Goal: Task Accomplishment & Management: Use online tool/utility

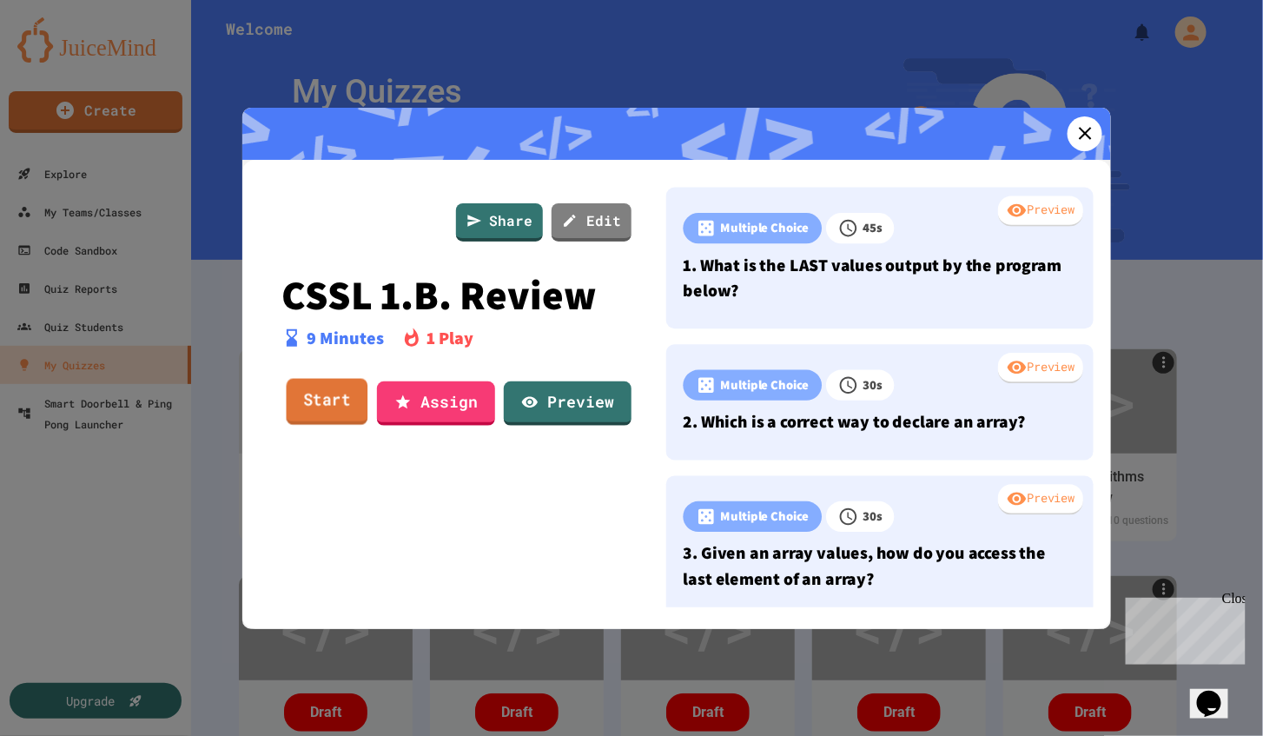
click at [331, 392] on link "Start" at bounding box center [328, 402] width 82 height 47
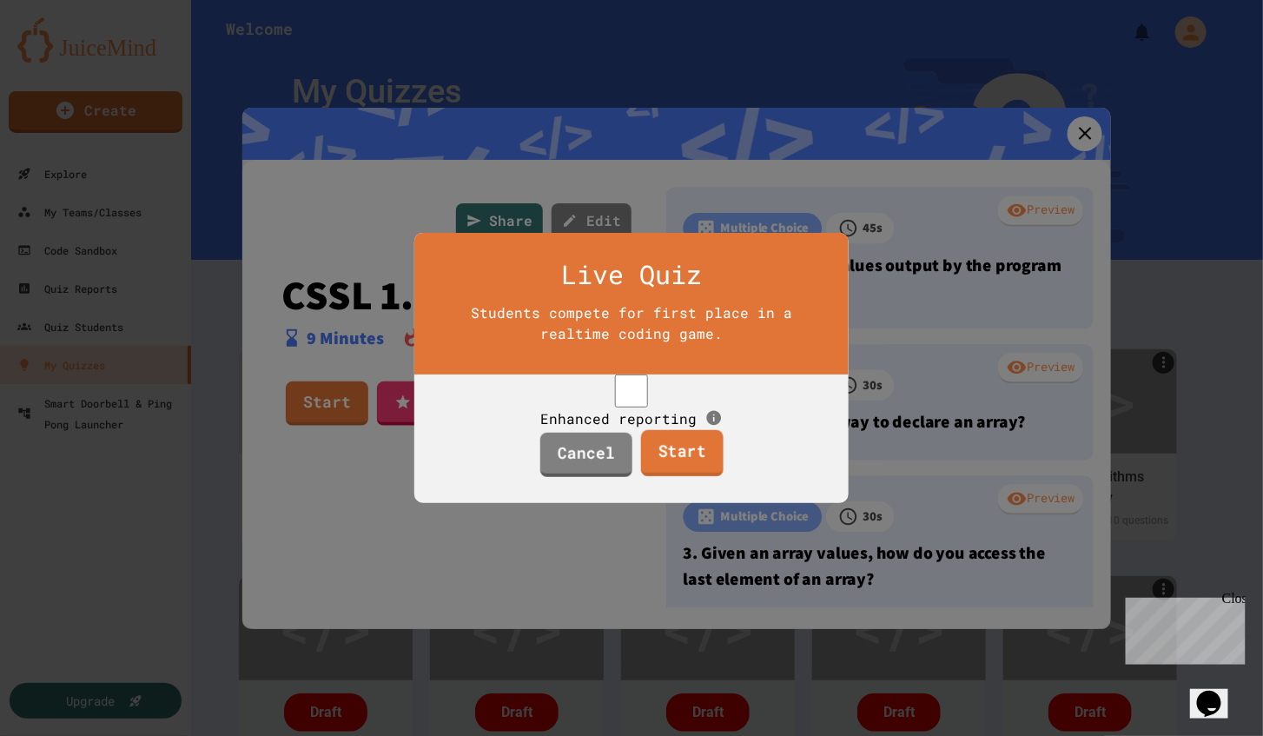
click at [660, 475] on link "Start" at bounding box center [681, 453] width 83 height 47
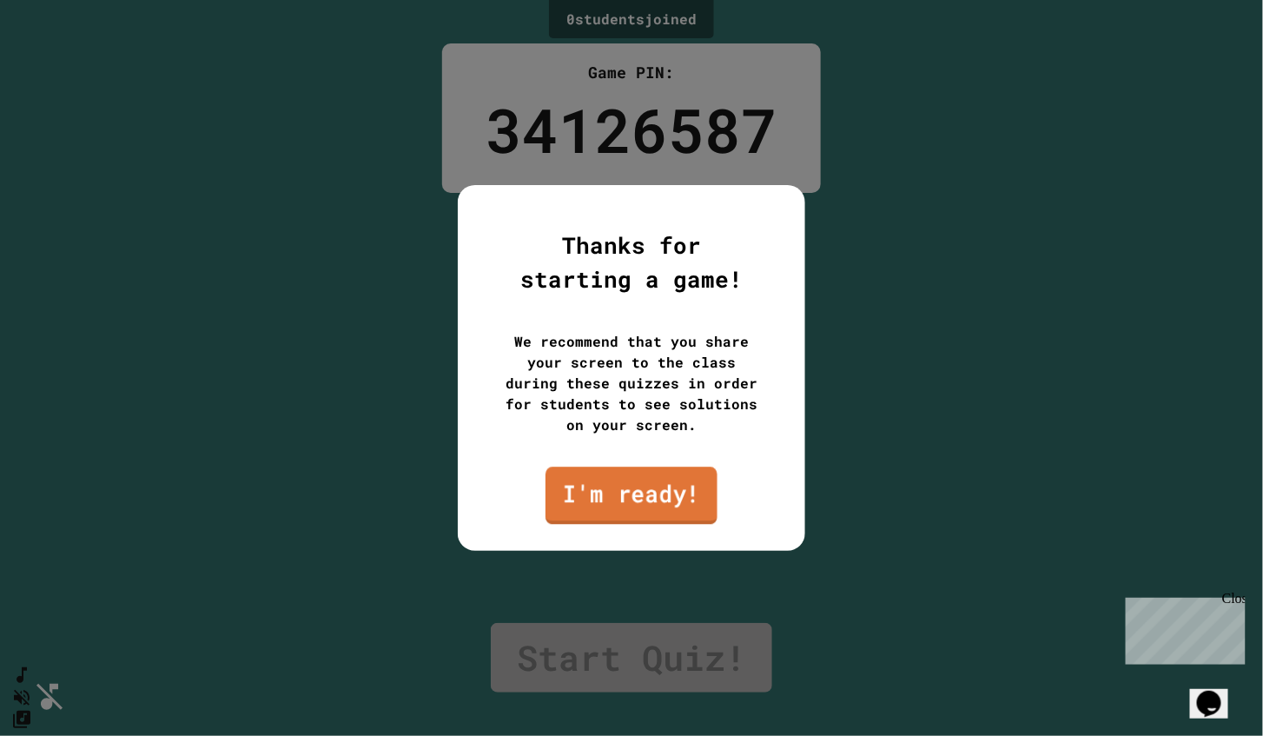
click at [653, 492] on link "I'm ready!" at bounding box center [632, 494] width 172 height 57
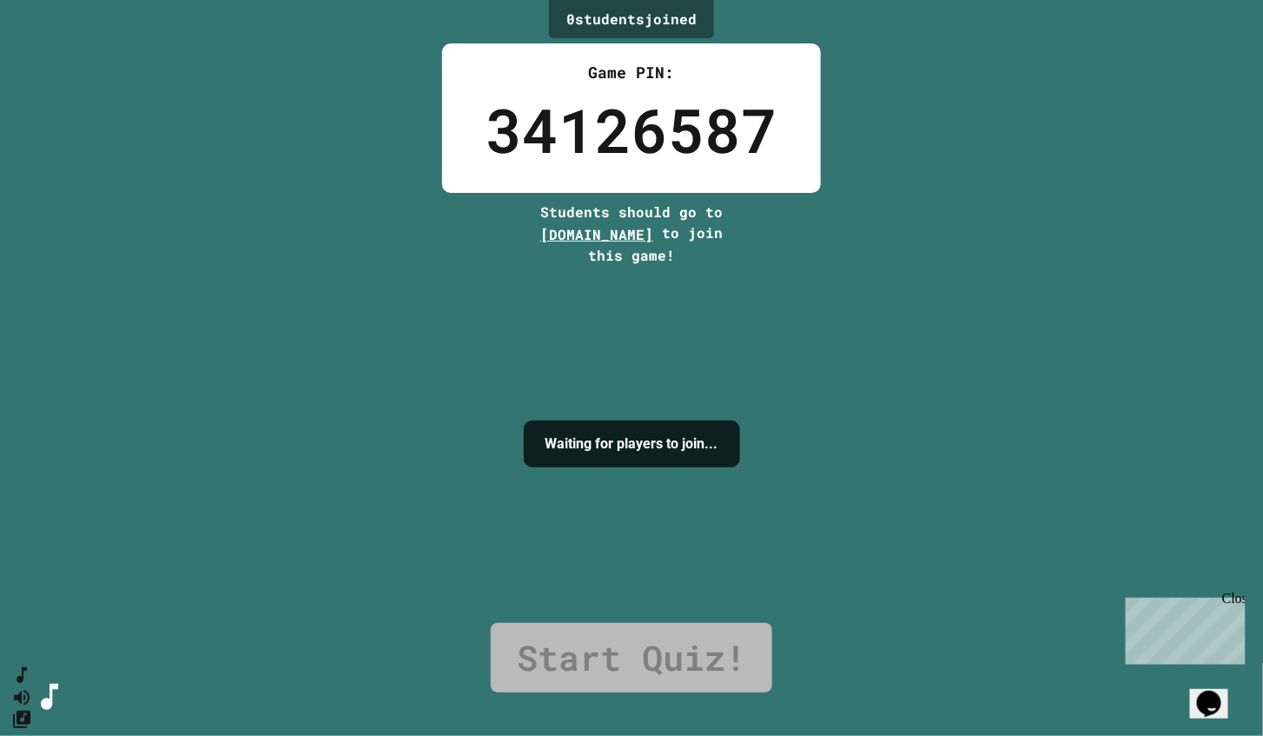
click at [1120, 174] on div "0 student s joined Game PIN: 34126587 Students should go to [DOMAIN_NAME] to jo…" at bounding box center [631, 368] width 1263 height 736
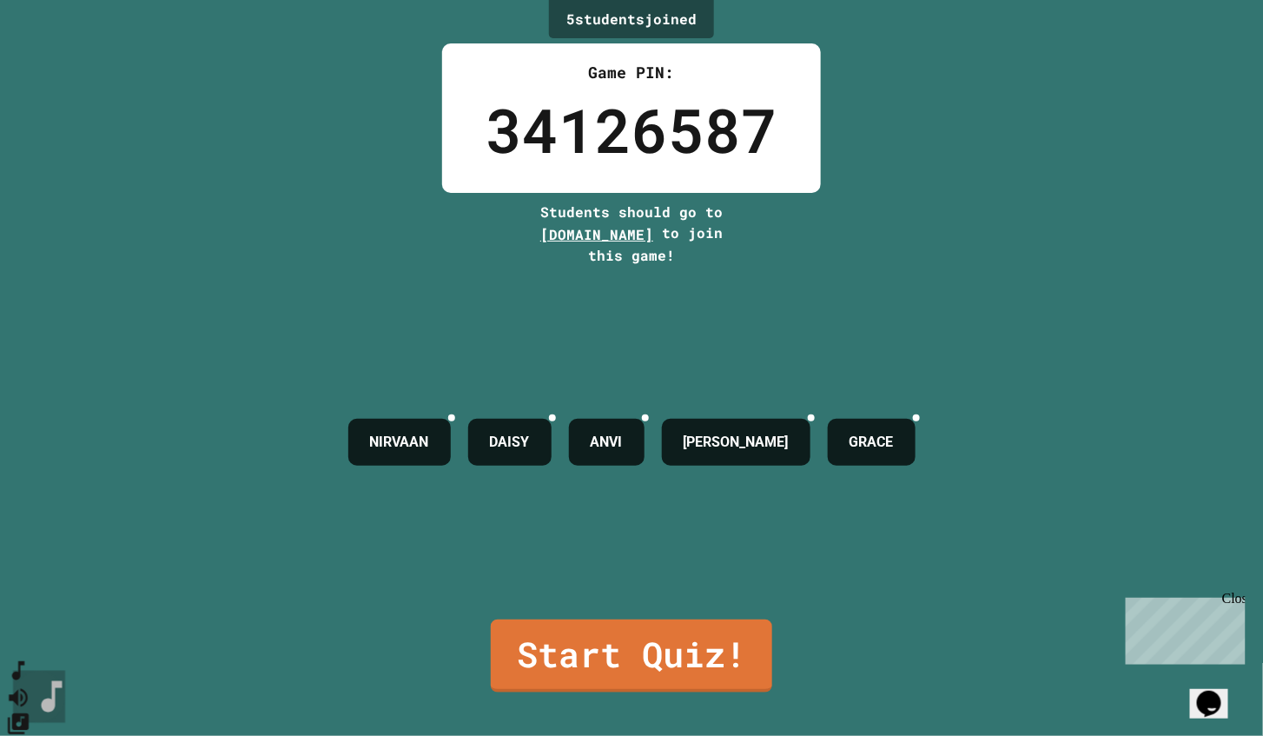
click at [31, 682] on icon "SpeedDial basic example" at bounding box center [18, 670] width 25 height 25
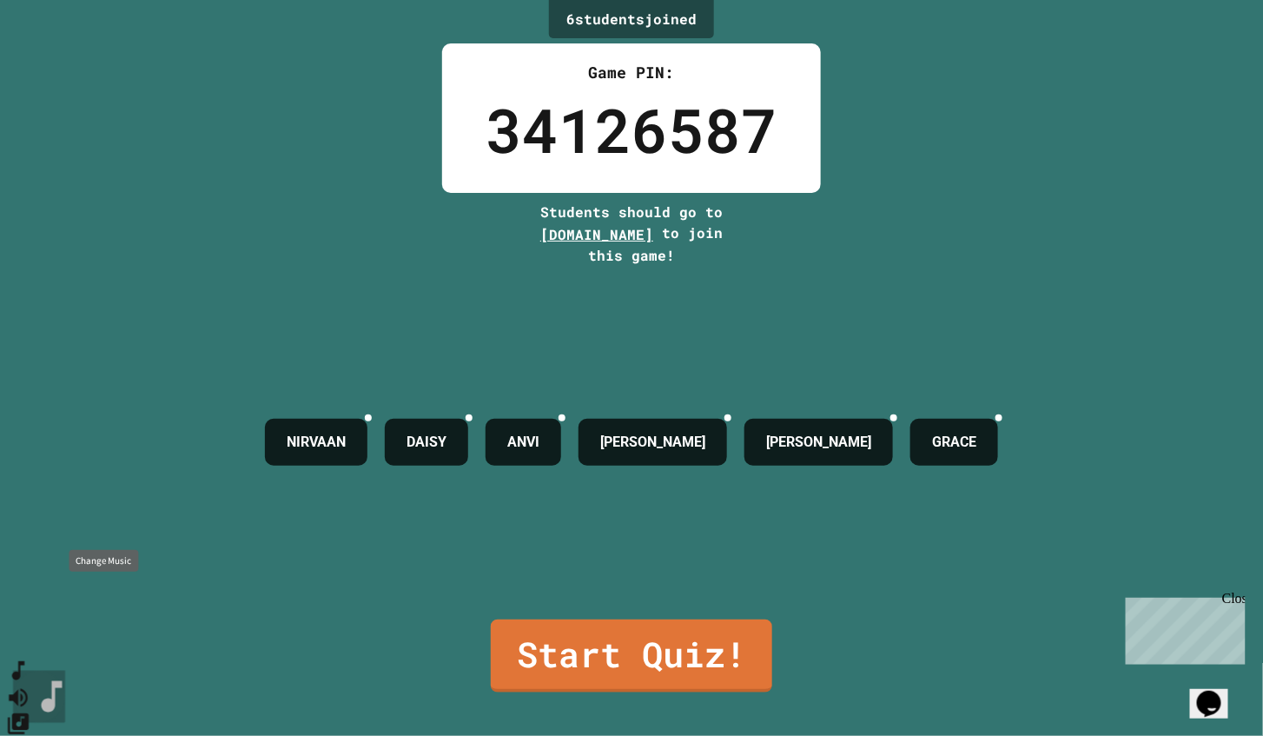
click at [29, 713] on icon "Change Music" at bounding box center [18, 723] width 21 height 21
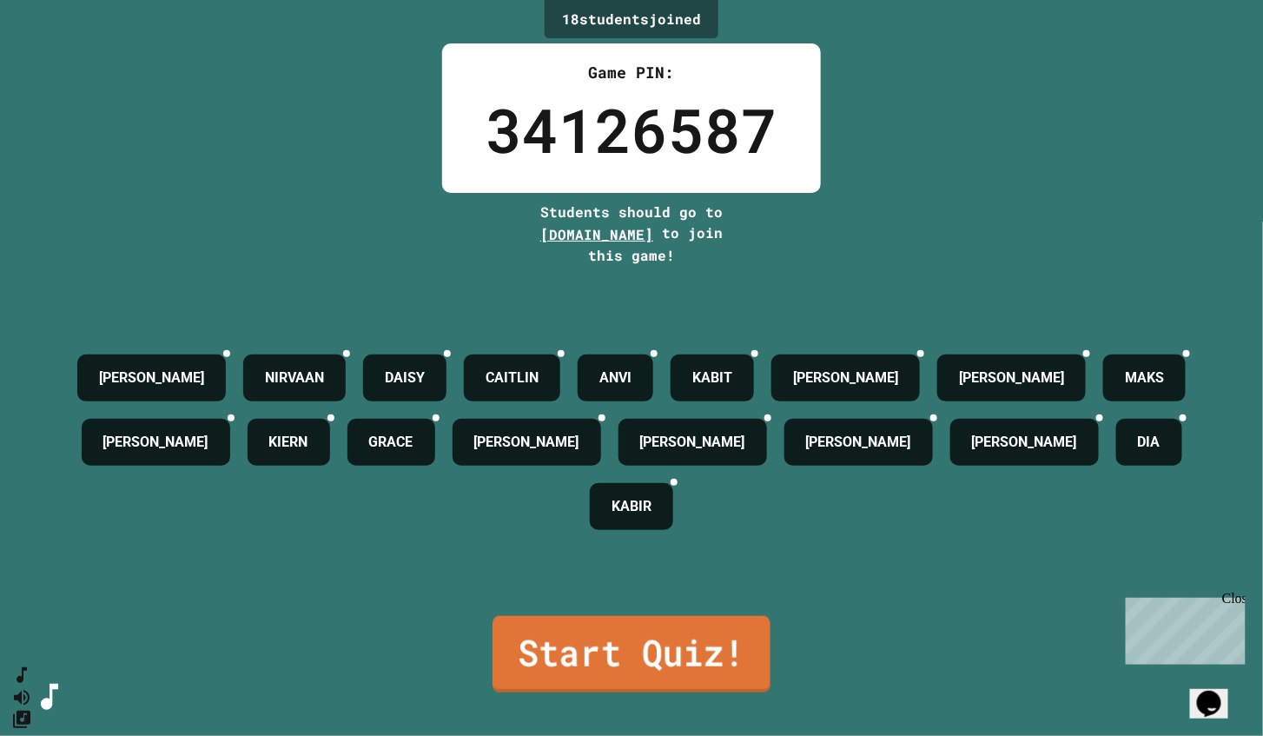
click at [700, 643] on link "Start Quiz!" at bounding box center [632, 654] width 278 height 76
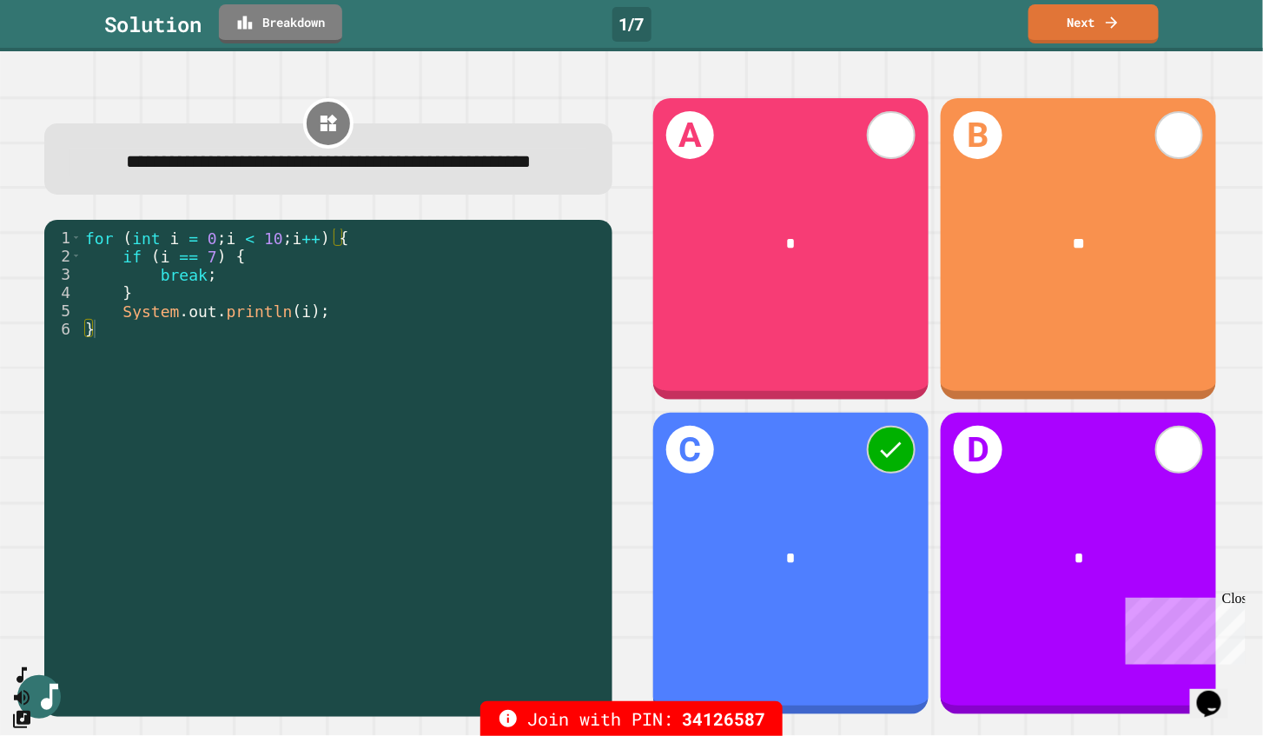
click at [1113, 25] on icon at bounding box center [1111, 22] width 17 height 17
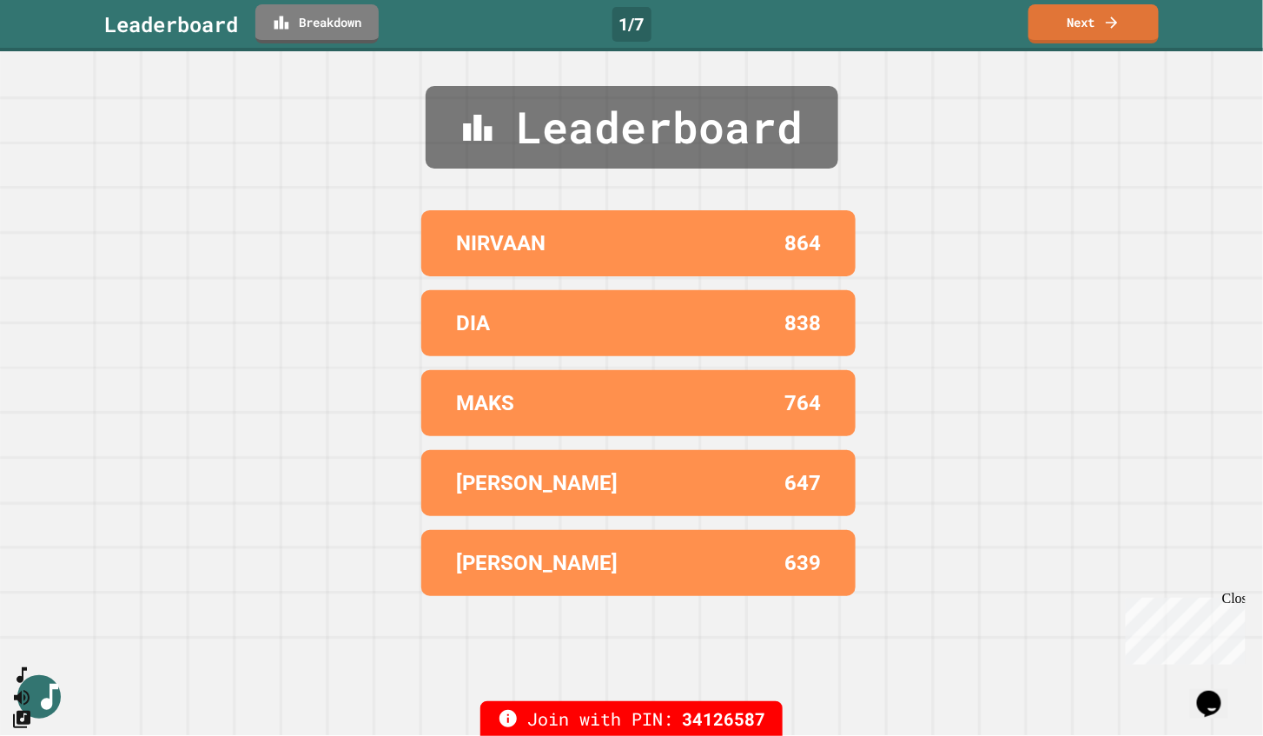
click at [1134, 40] on link "Next" at bounding box center [1093, 23] width 130 height 39
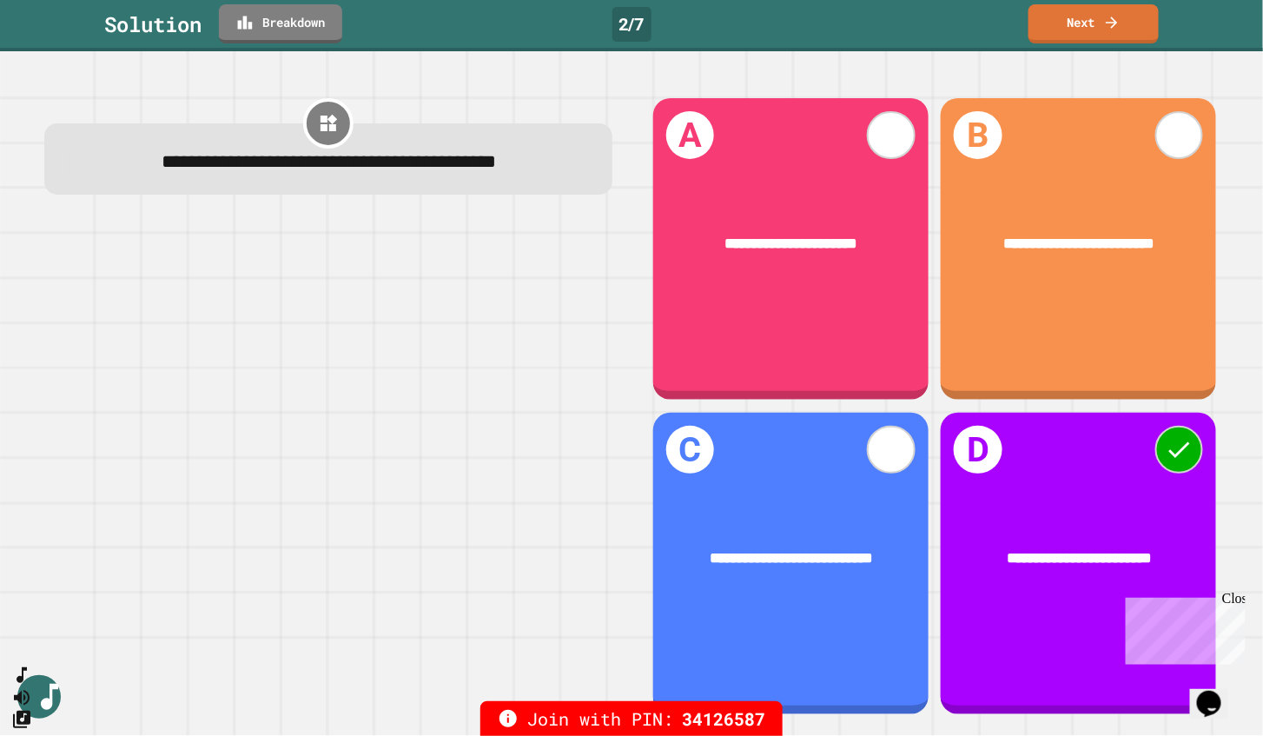
click at [1130, 17] on link "Next" at bounding box center [1093, 23] width 130 height 39
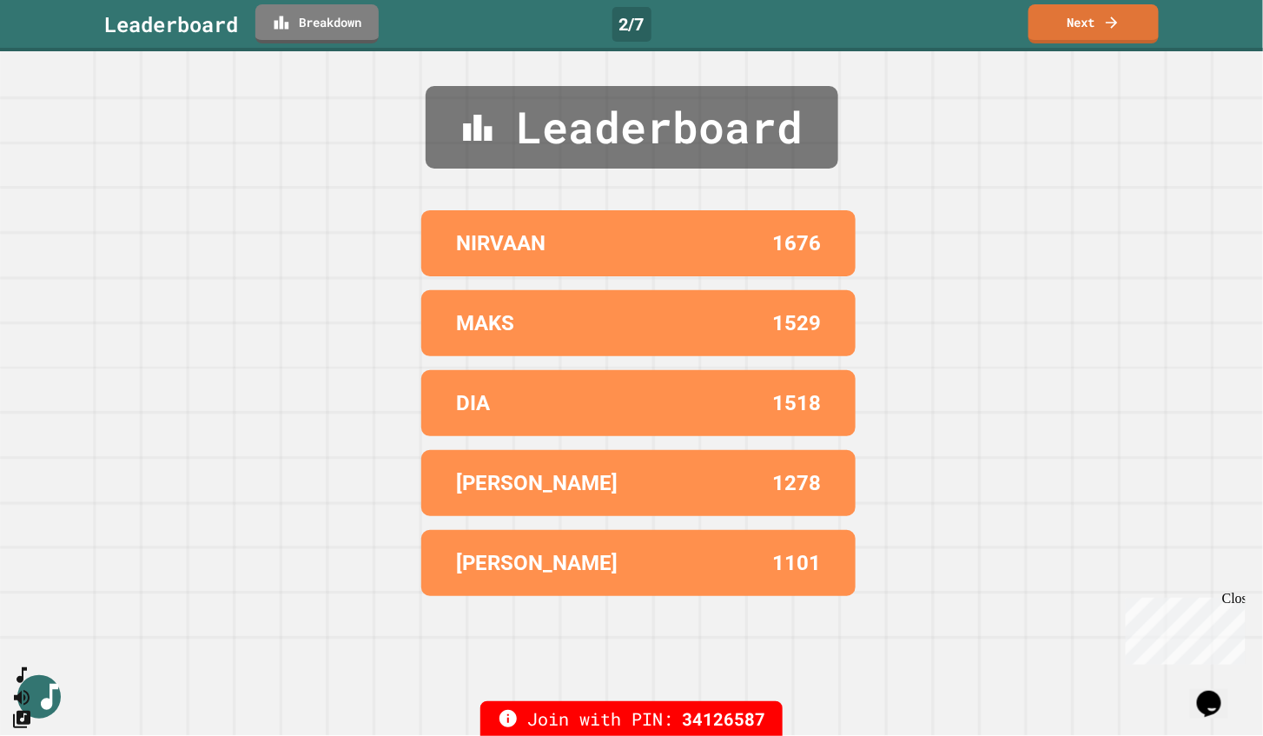
click at [1127, 17] on link "Next" at bounding box center [1093, 23] width 130 height 39
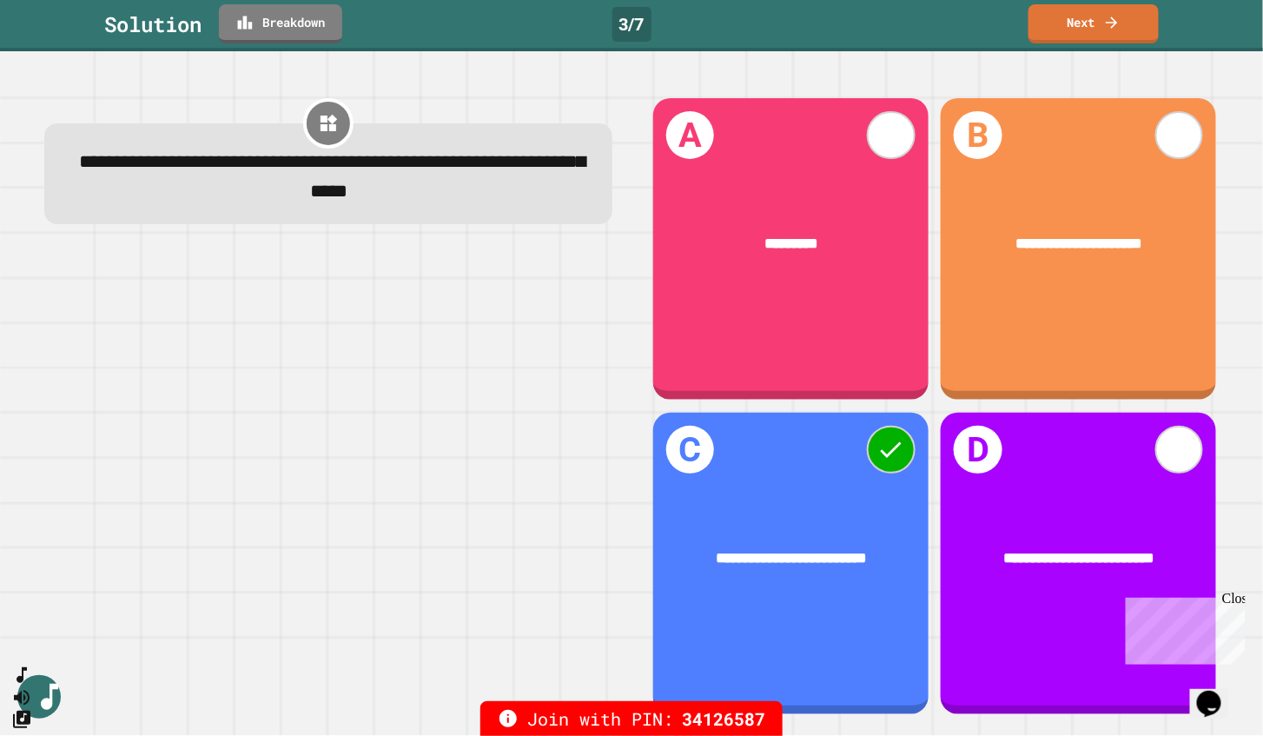
click at [1112, 29] on icon at bounding box center [1111, 22] width 17 height 17
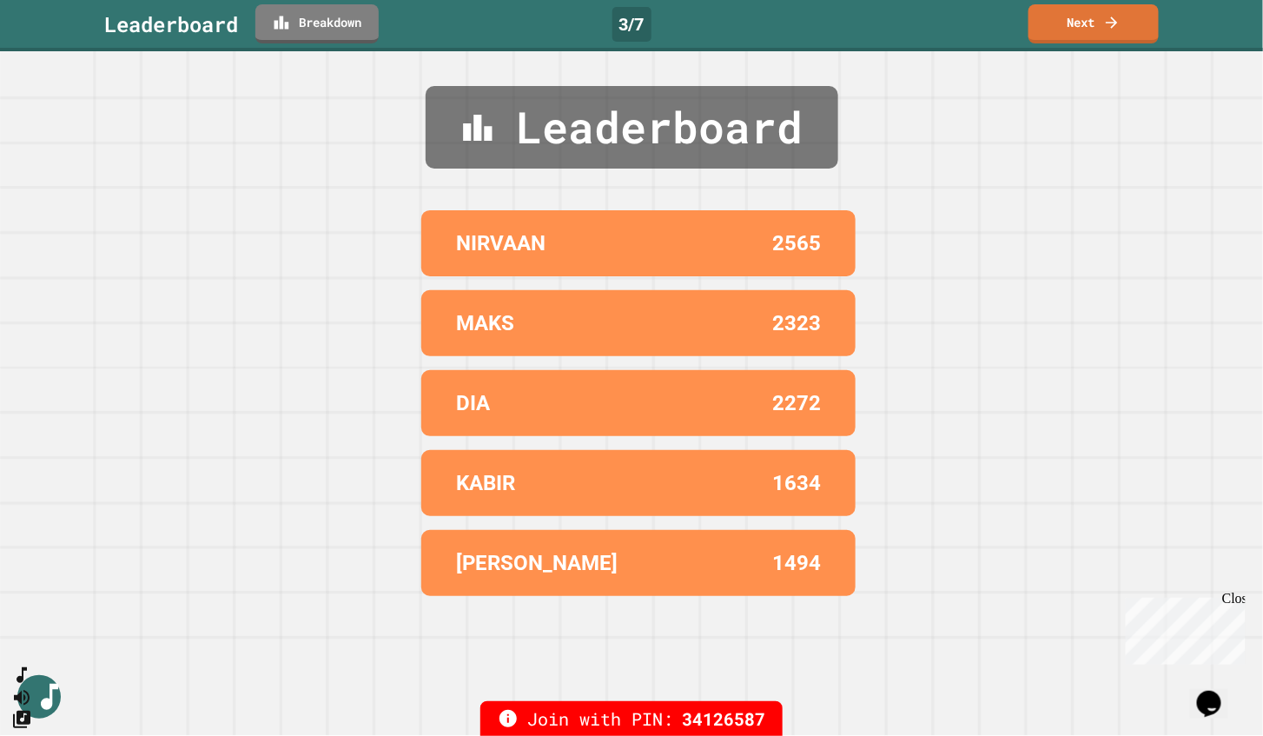
click at [1113, 21] on icon at bounding box center [1111, 22] width 11 height 11
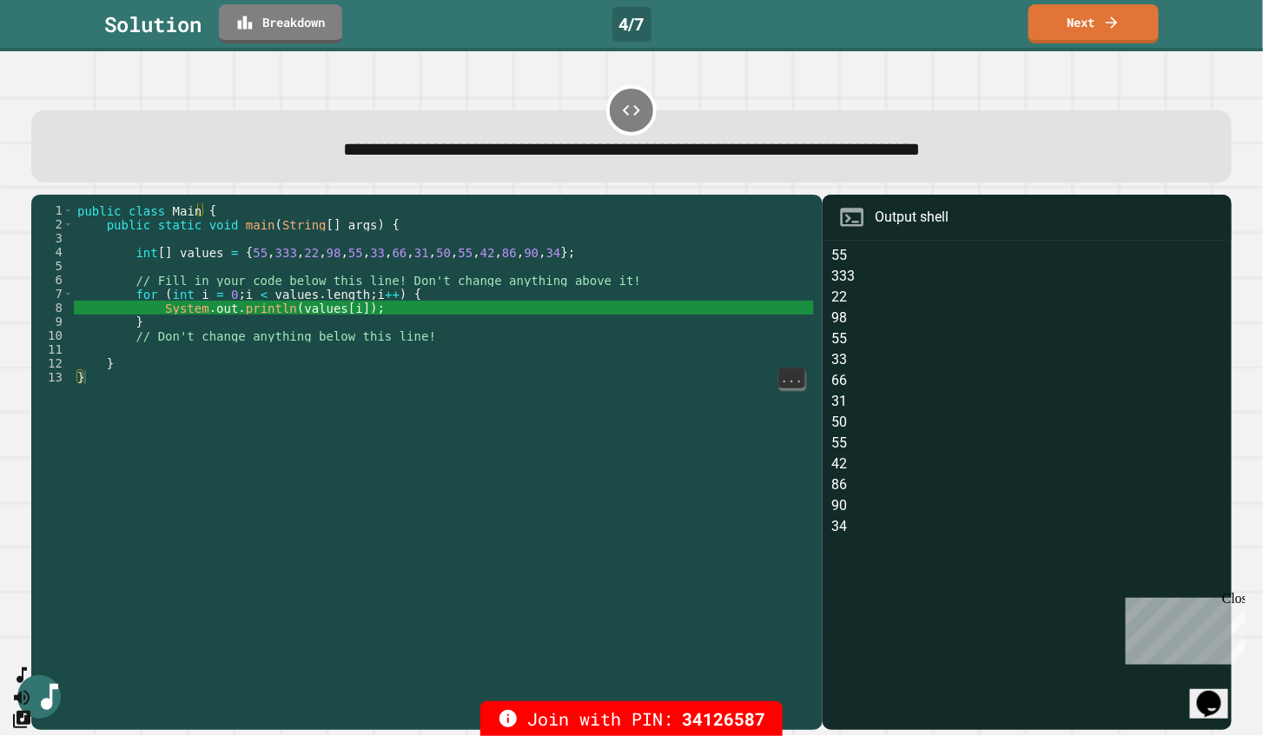
click at [1108, 21] on icon at bounding box center [1111, 22] width 11 height 11
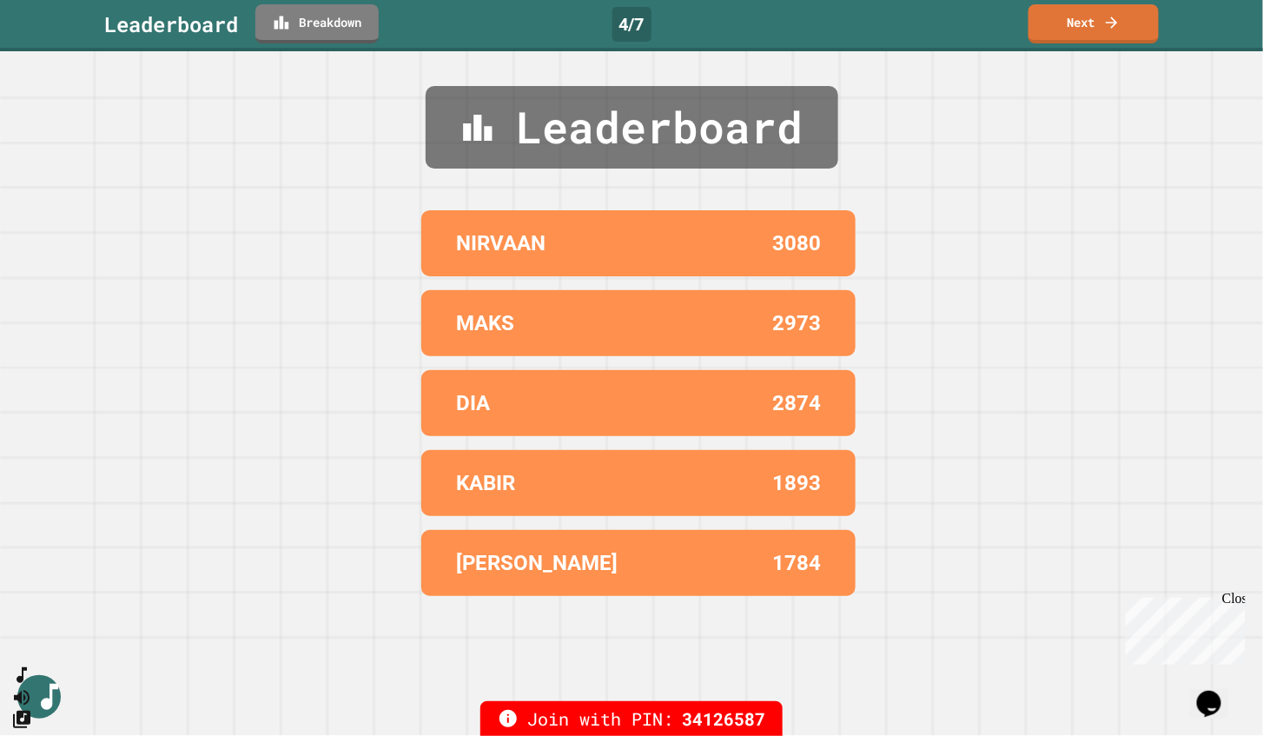
click at [1108, 32] on link "Next" at bounding box center [1093, 23] width 130 height 39
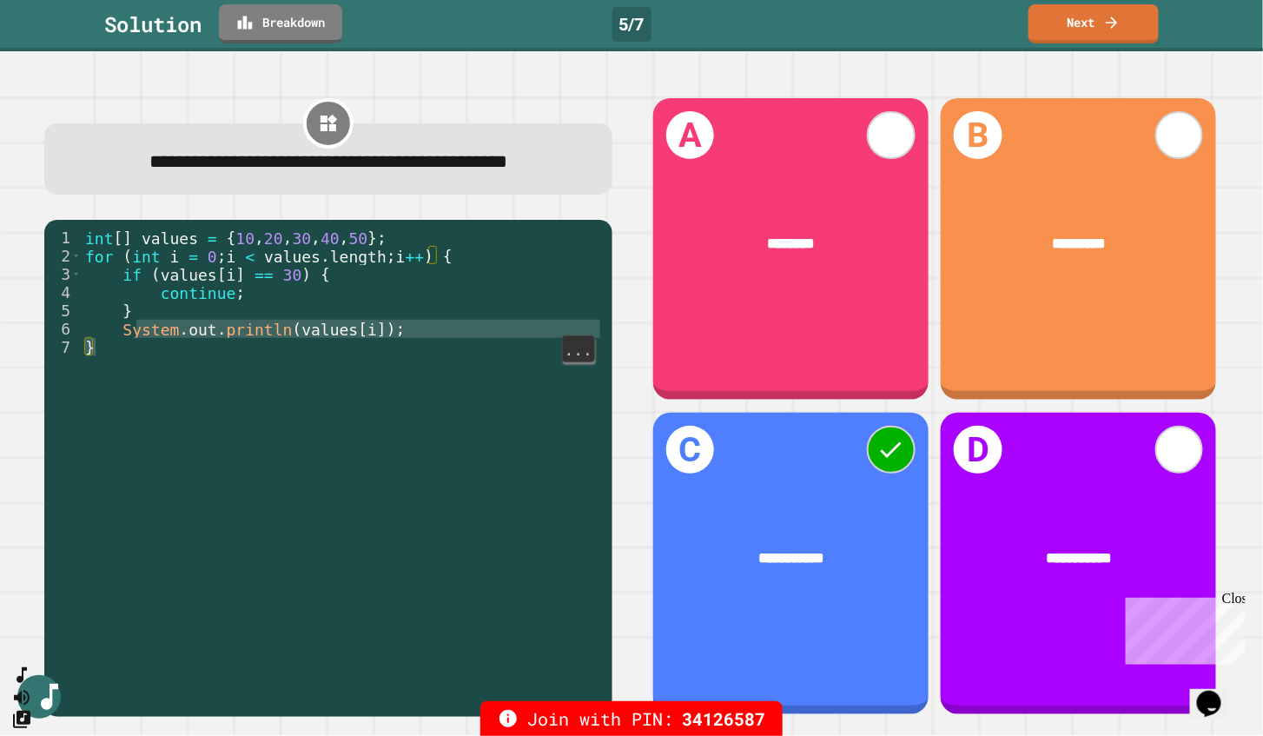
click at [1120, 18] on icon at bounding box center [1111, 22] width 17 height 17
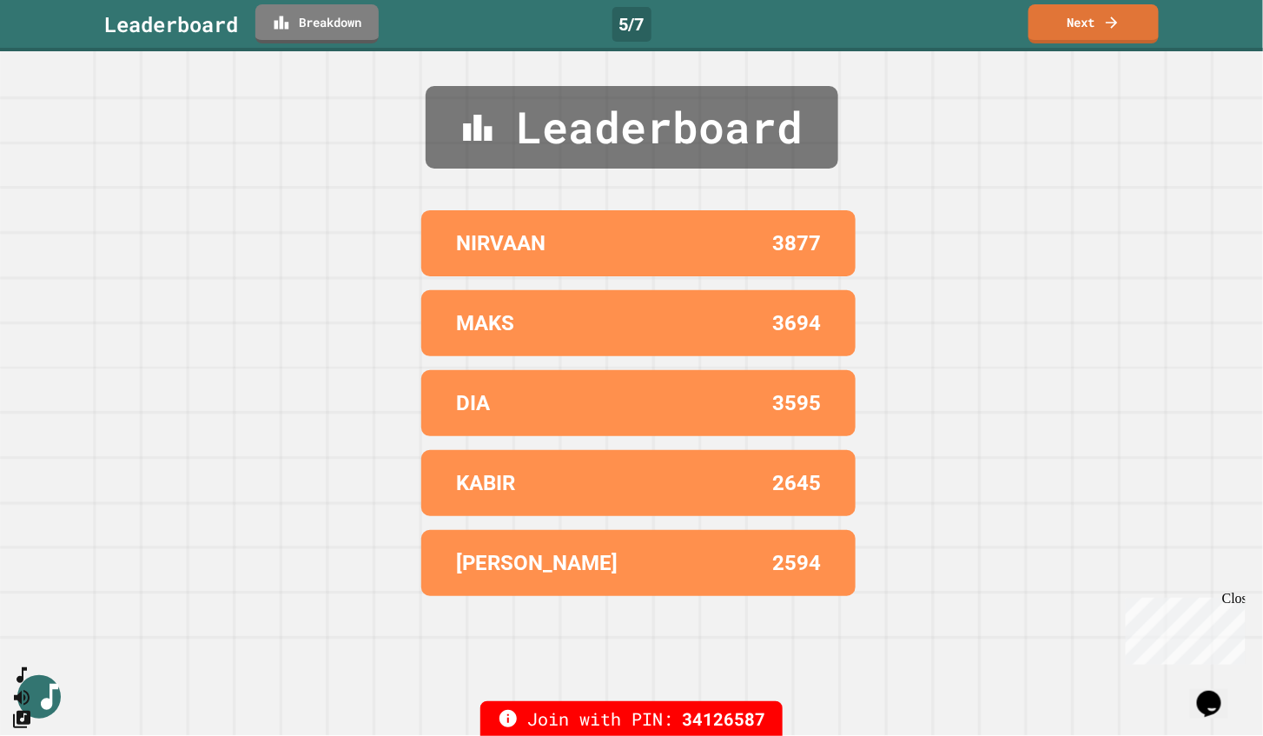
click at [1097, 41] on link "Next" at bounding box center [1093, 23] width 130 height 39
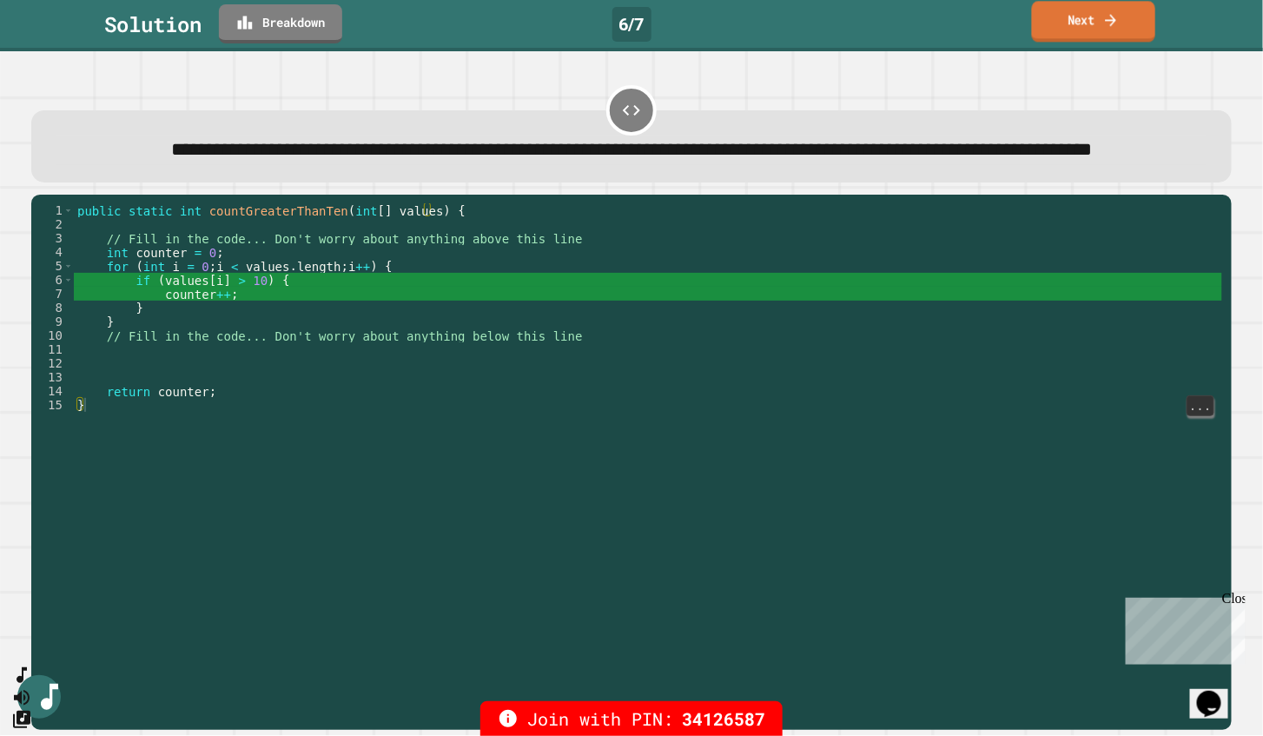
click at [1085, 33] on link "Next" at bounding box center [1093, 21] width 123 height 41
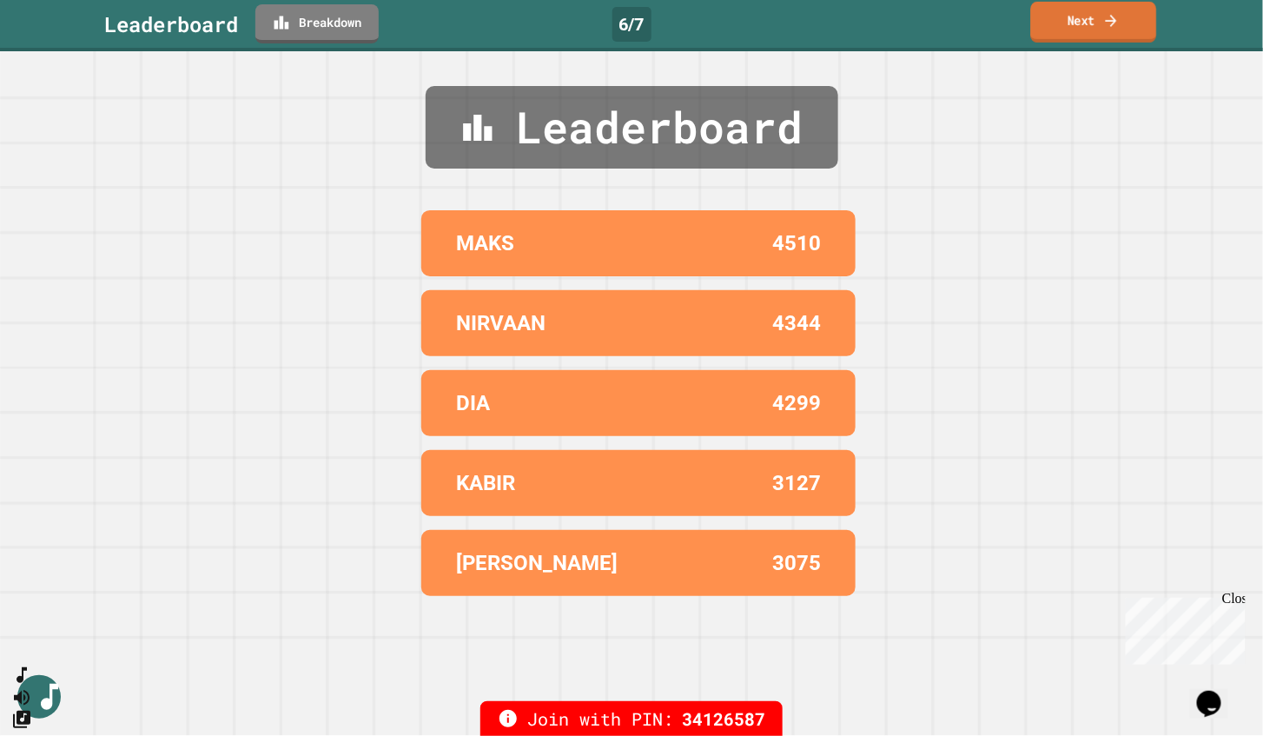
click at [1085, 33] on link "Next" at bounding box center [1094, 22] width 126 height 41
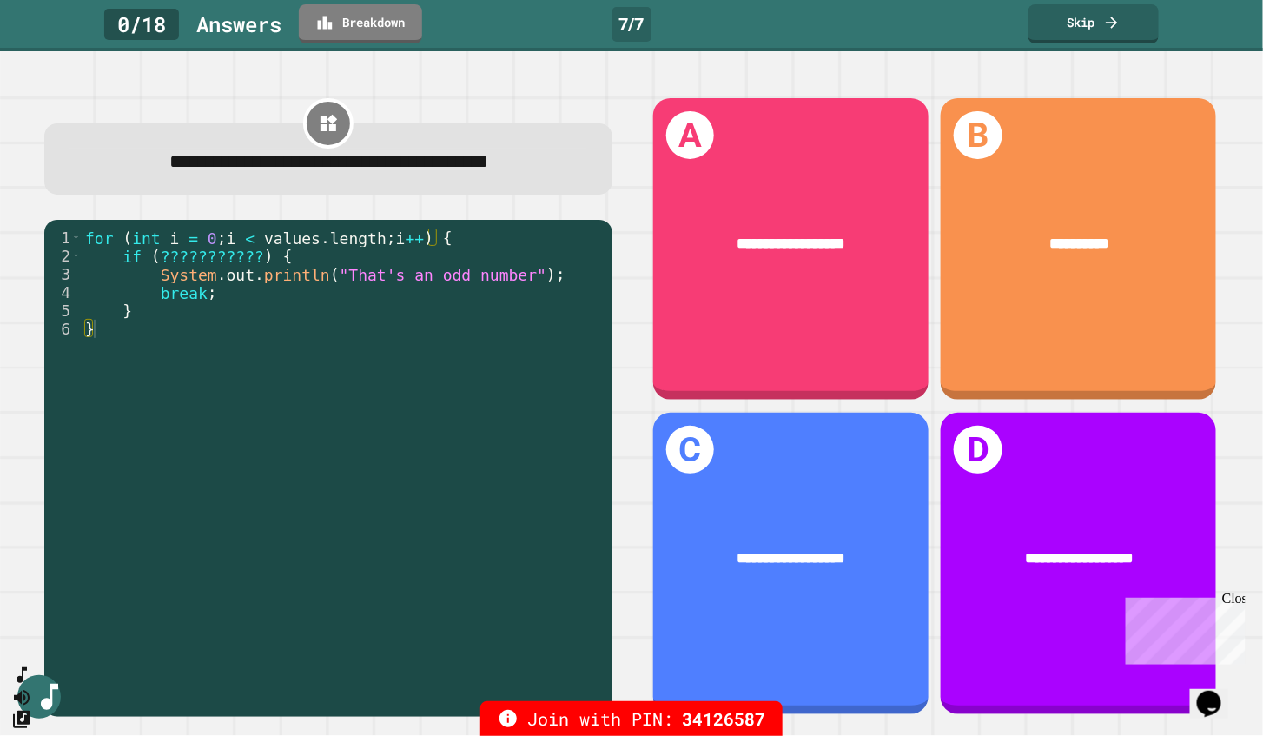
click at [169, 155] on span "**********" at bounding box center [328, 162] width 319 height 19
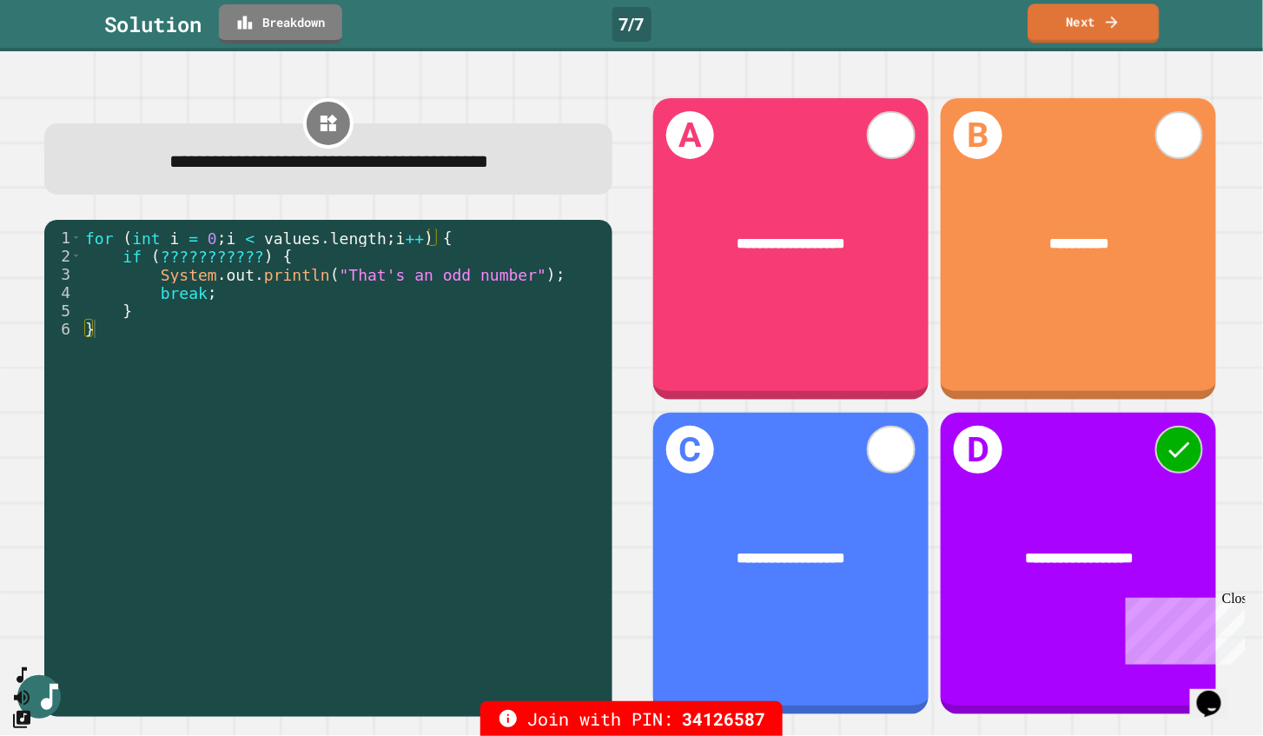
click at [1103, 26] on link "Next" at bounding box center [1093, 22] width 131 height 39
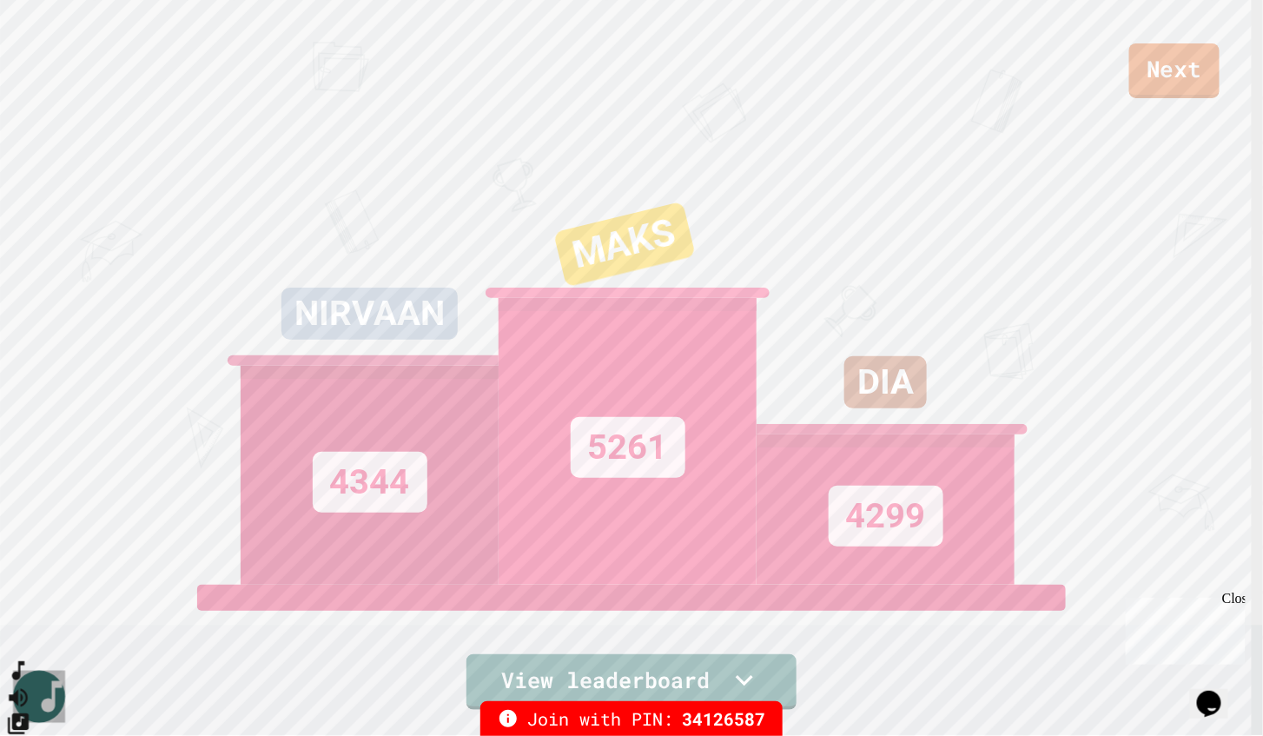
click at [31, 681] on icon "SpeedDial basic example" at bounding box center [18, 670] width 25 height 25
click at [31, 684] on icon "Mute music" at bounding box center [18, 696] width 25 height 25
